Goal: Complete application form

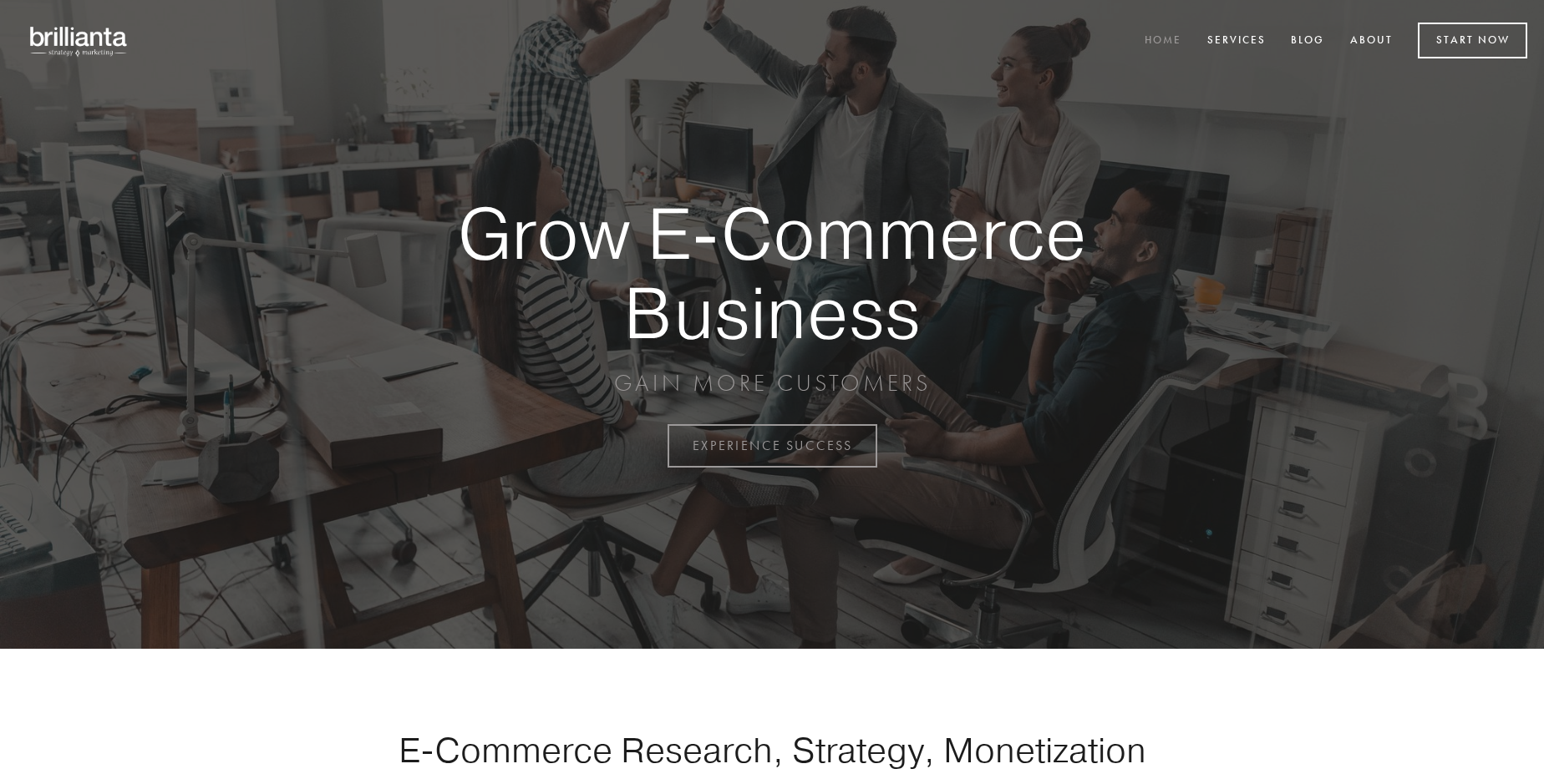
scroll to position [4379, 0]
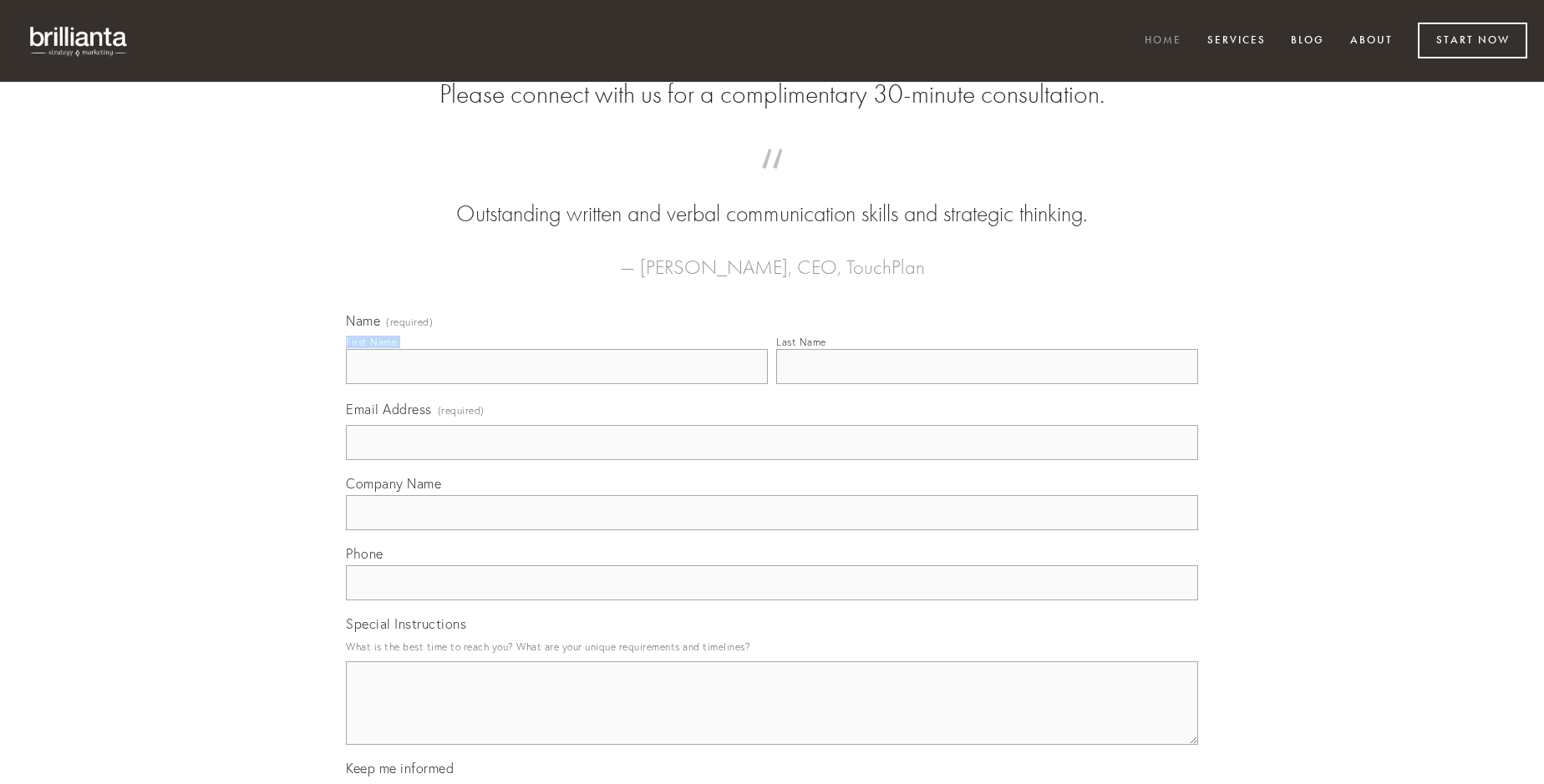
type input "[PERSON_NAME]"
click at [987, 384] on input "Last Name" at bounding box center [988, 366] width 422 height 35
type input "[PERSON_NAME]"
click at [772, 461] on input "Email Address (required)" at bounding box center [772, 442] width 852 height 35
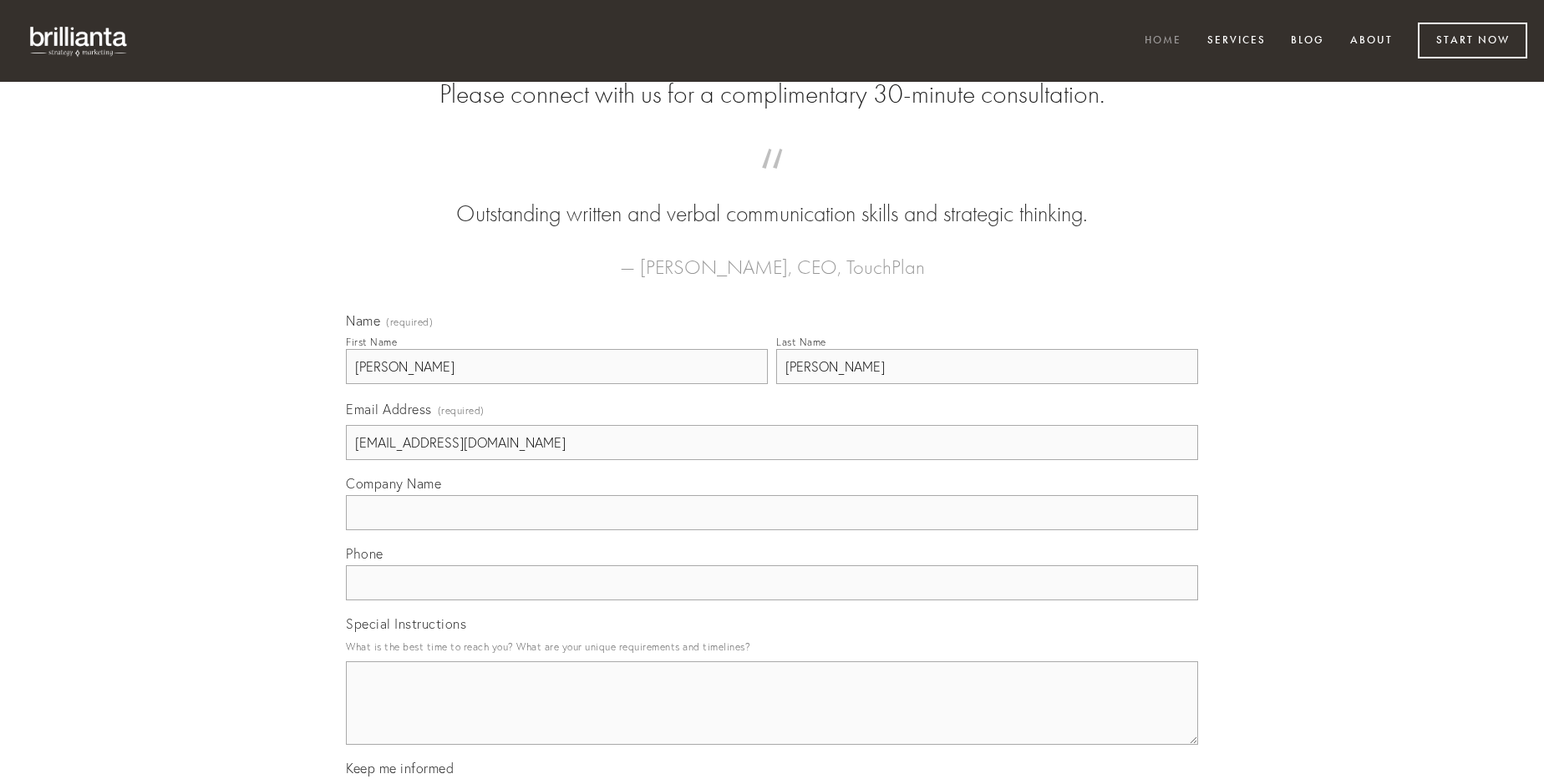
type input "[EMAIL_ADDRESS][DOMAIN_NAME]"
click at [772, 531] on input "Company Name" at bounding box center [772, 512] width 852 height 35
type input "degero"
click at [772, 600] on input "text" at bounding box center [772, 582] width 852 height 35
click at [772, 719] on textarea "Special Instructions" at bounding box center [772, 703] width 852 height 84
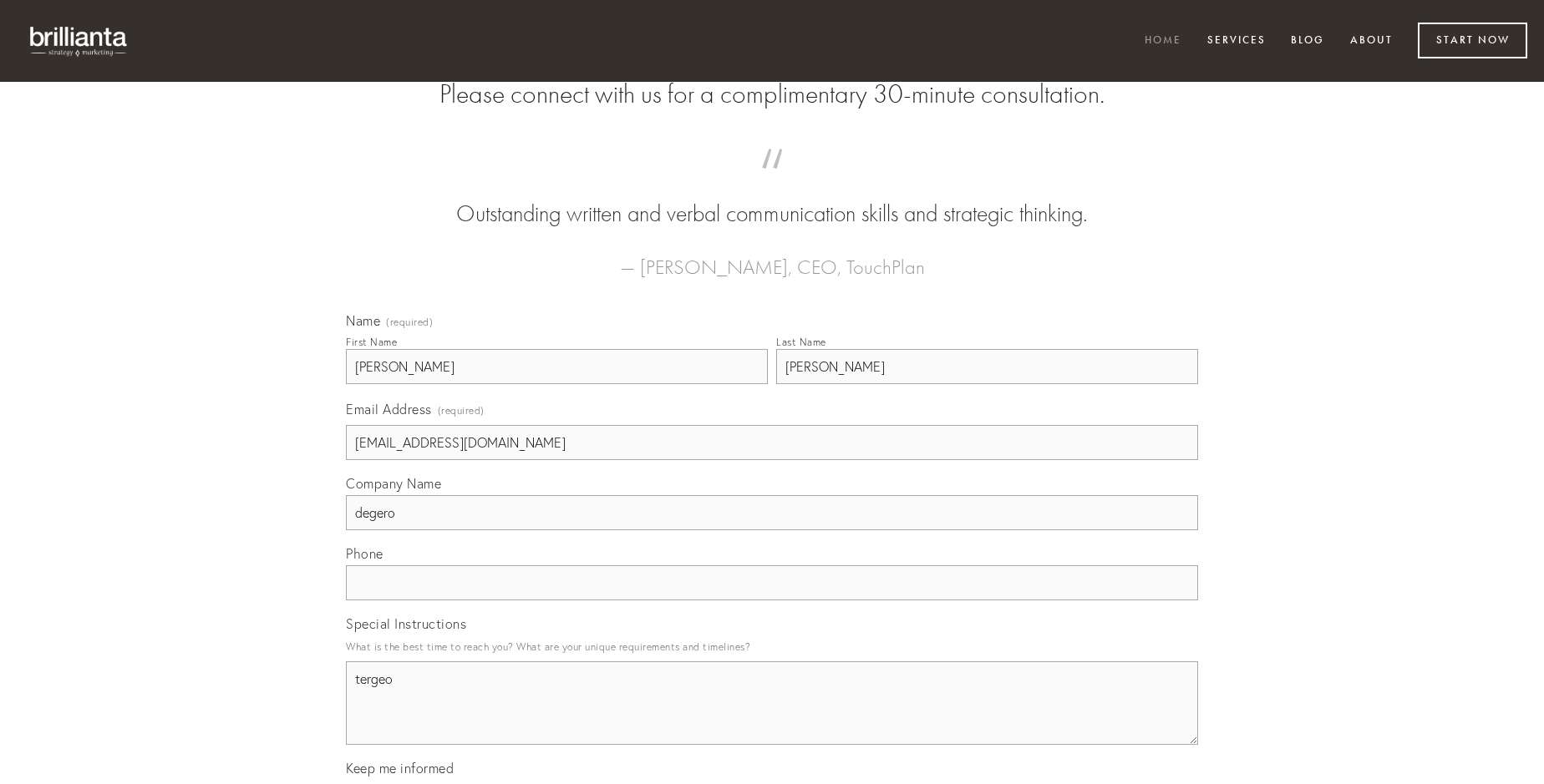
type textarea "tergeo"
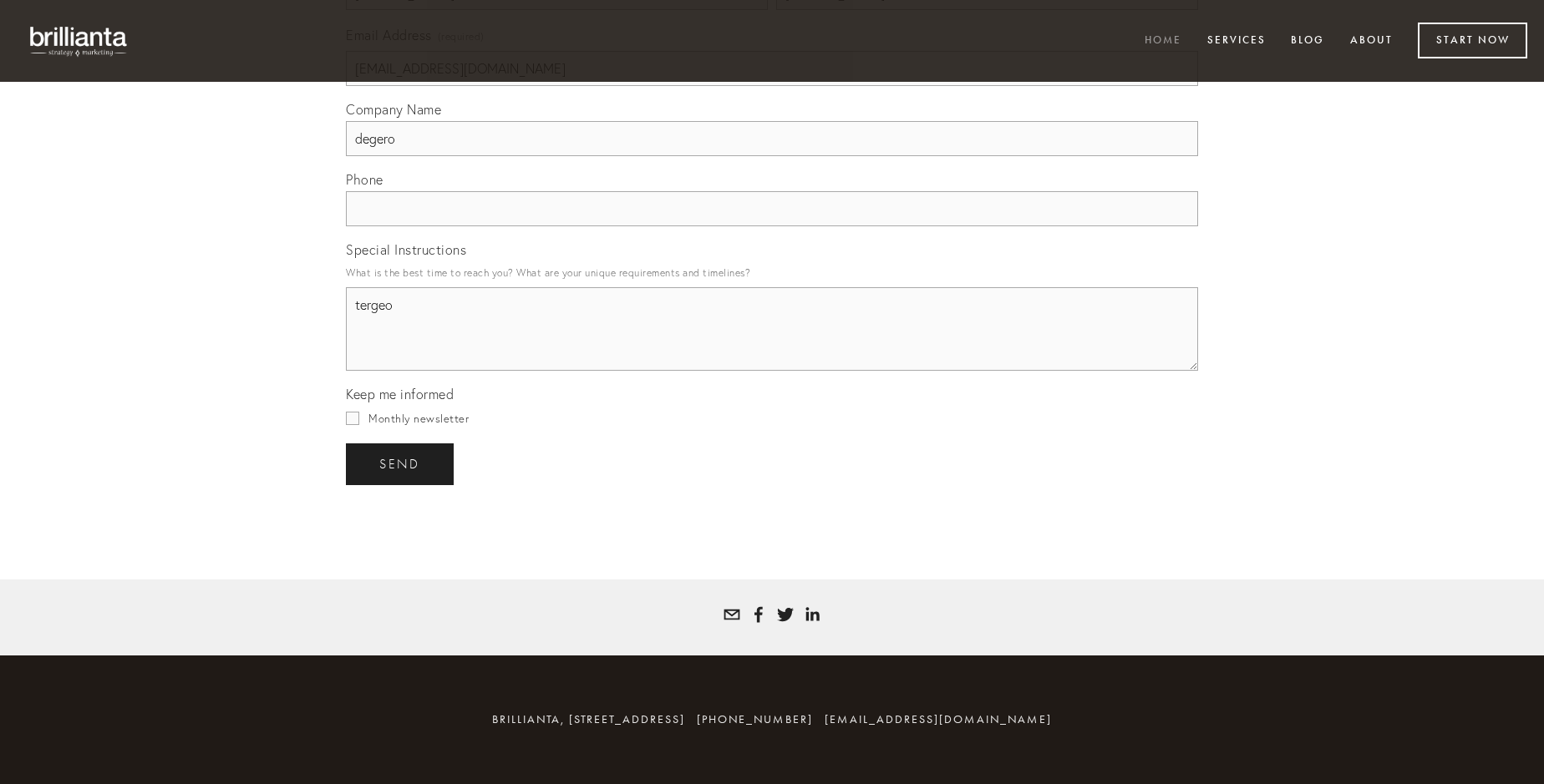
click at [401, 464] on span "send" at bounding box center [400, 465] width 41 height 15
